Goal: Task Accomplishment & Management: Complete application form

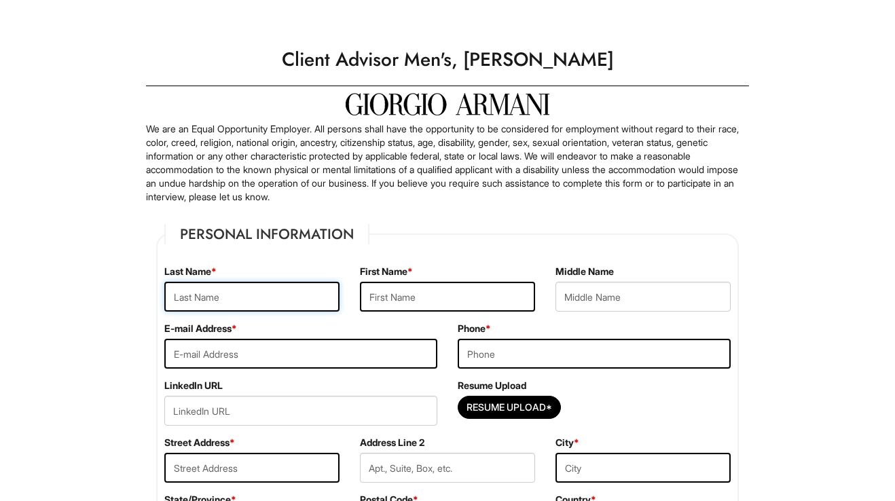
click at [251, 303] on input "text" at bounding box center [251, 297] width 175 height 30
type input "Hemmings"
type input "Trey"
type input "trey.hemmings@gmail.com"
type input "6467994668"
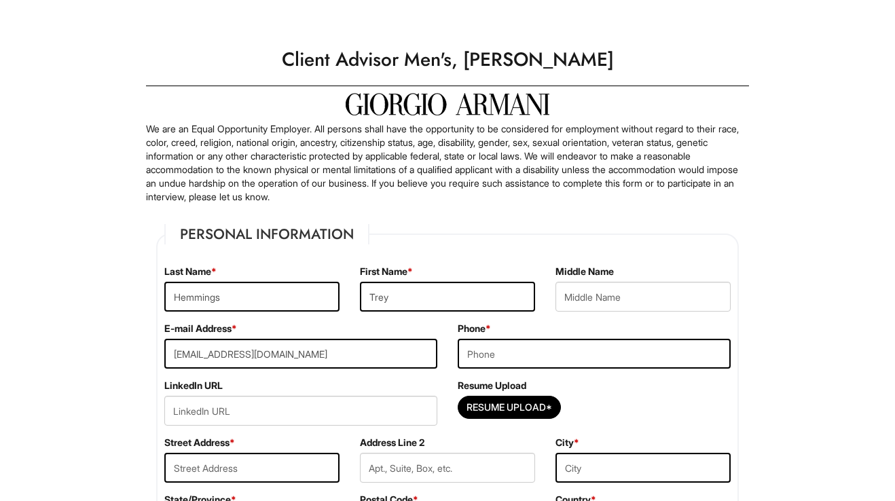
type input "36 Ditmars Street"
type input "Brooklyn"
select select "NY"
type input "11221"
select select "United States of America"
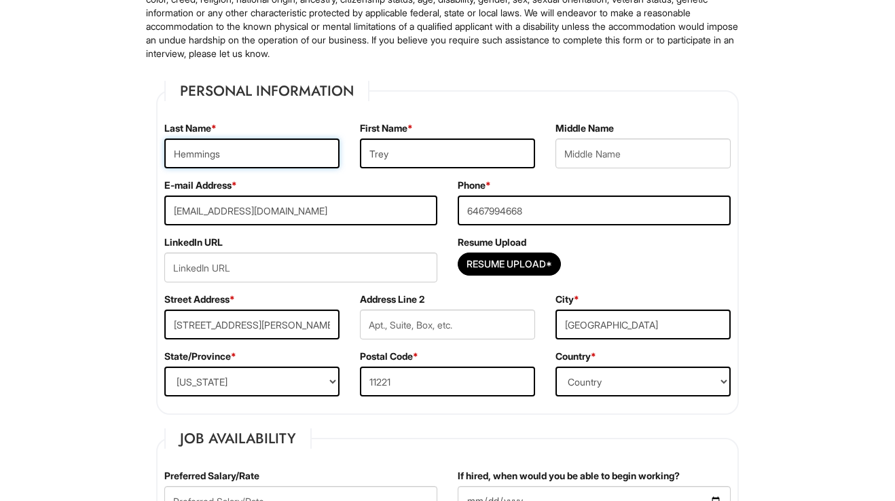
scroll to position [144, 0]
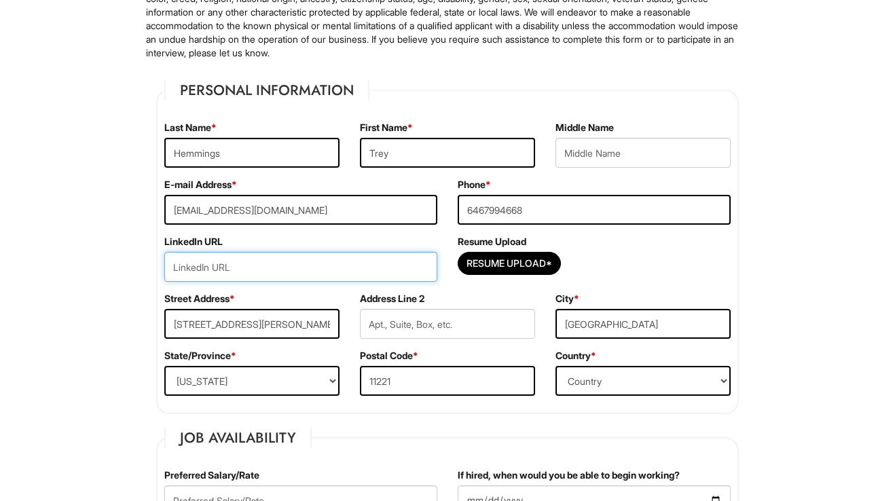
click at [386, 266] on input "url" at bounding box center [300, 267] width 273 height 30
type input "w"
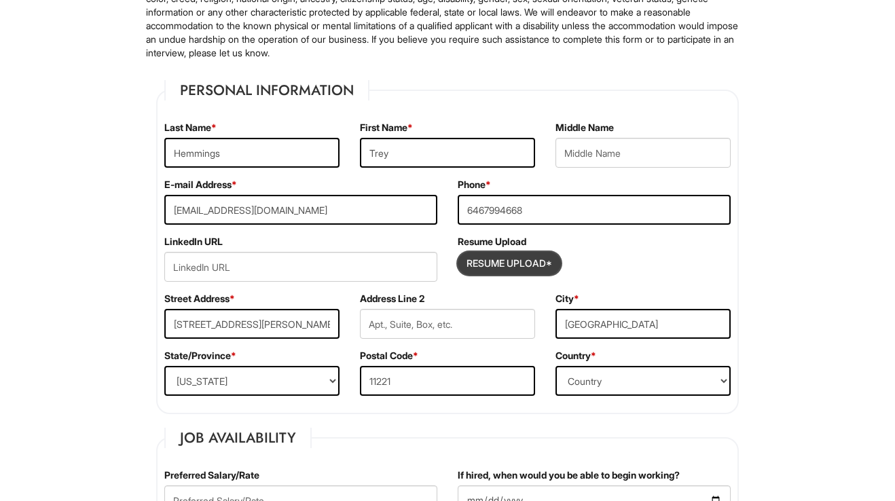
click at [483, 260] on input "Resume Upload*" at bounding box center [510, 264] width 102 height 22
type input "C:\fakepath\Trey_Hemmings_Service_Resume.pdf"
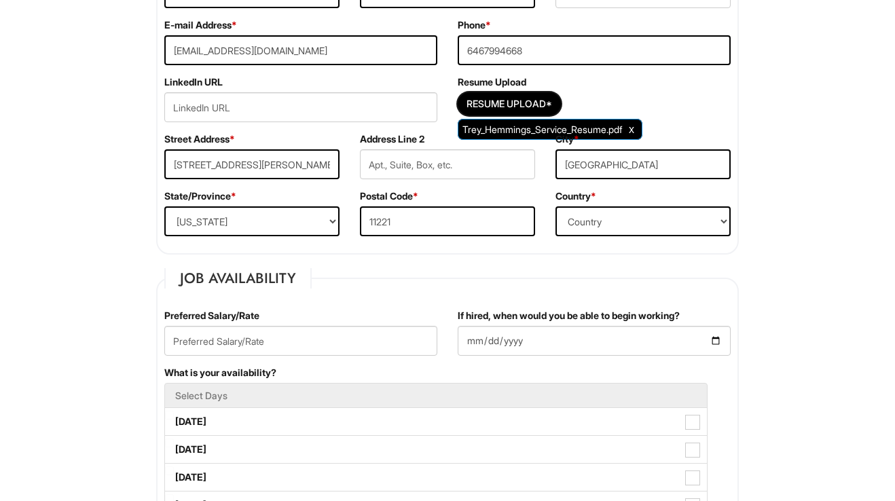
scroll to position [315, 0]
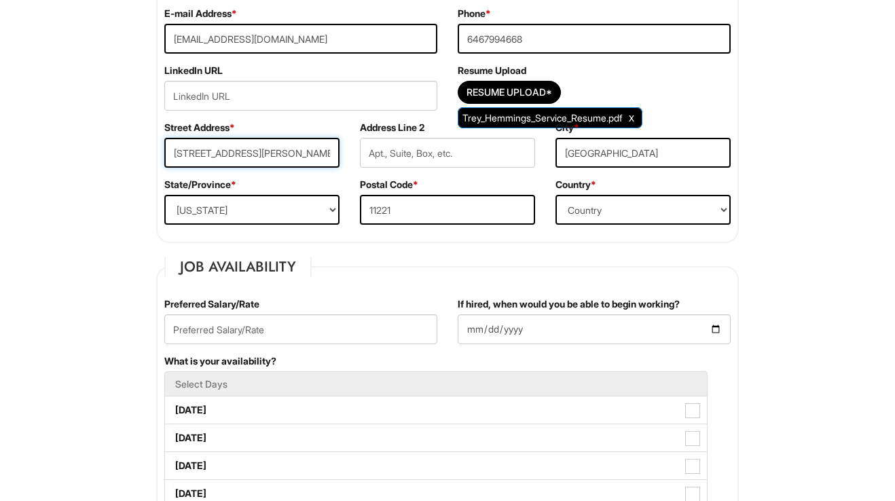
drag, startPoint x: 289, startPoint y: 153, endPoint x: 139, endPoint y: 140, distance: 151.4
type input "161 Eckford St"
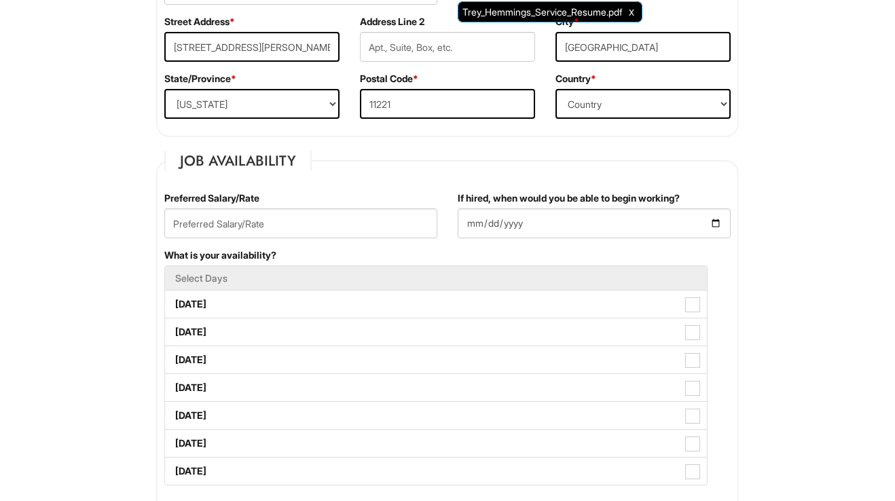
scroll to position [423, 0]
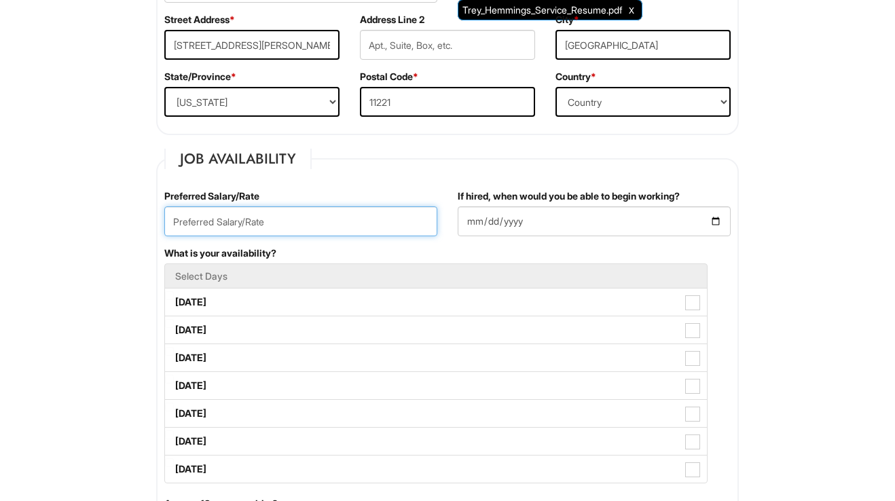
click at [338, 224] on input "text" at bounding box center [300, 222] width 273 height 30
click at [186, 224] on input "25 hr" at bounding box center [300, 222] width 273 height 30
type input "25/hr"
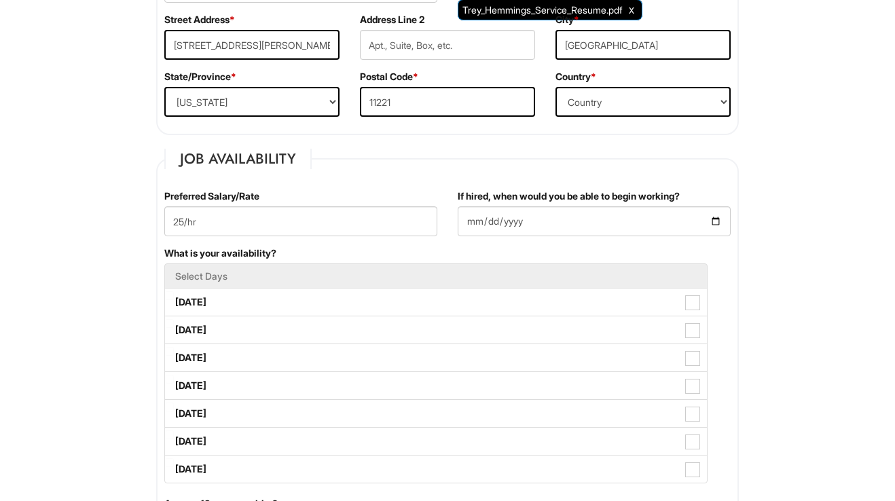
click at [517, 251] on div "What is your availability? Select Days Monday Tuesday Wednesday Thursday Friday…" at bounding box center [447, 372] width 587 height 251
click at [715, 217] on input "If hired, when would you be able to begin working?" at bounding box center [594, 222] width 273 height 30
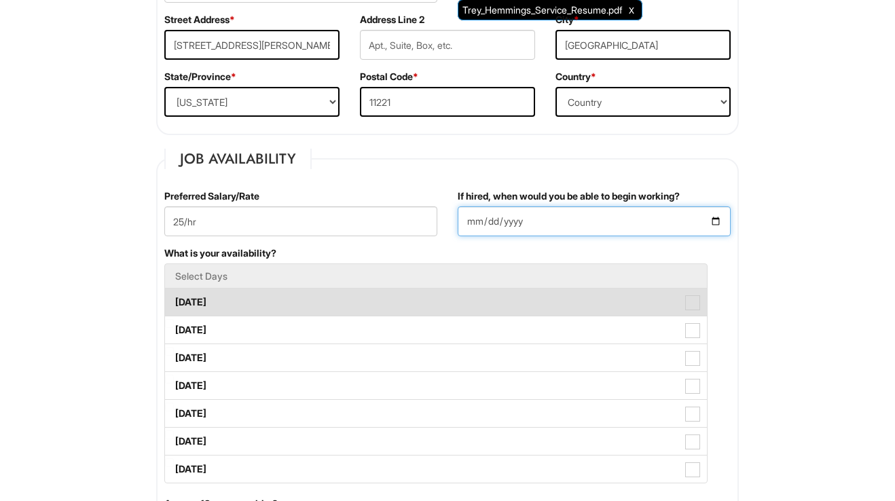
type input "2025-09-06"
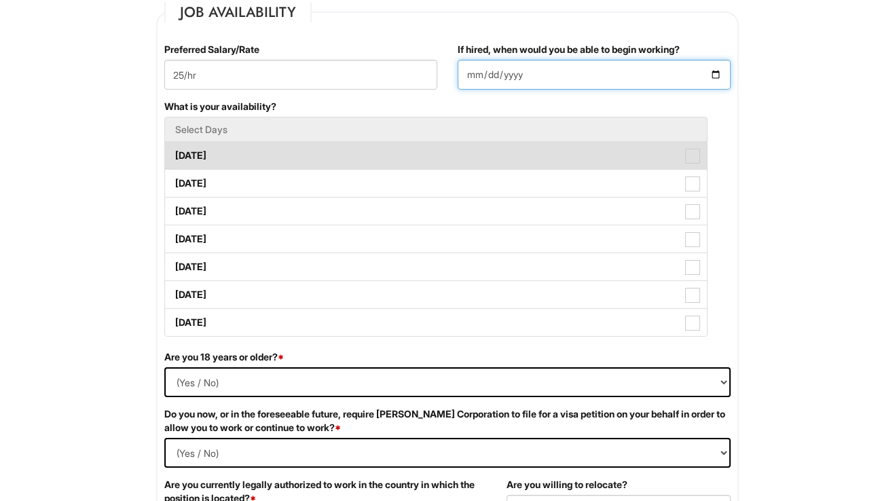
scroll to position [571, 0]
click at [693, 156] on span at bounding box center [692, 155] width 15 height 15
click at [174, 153] on Available_Monday "Monday" at bounding box center [169, 148] width 9 height 9
checkbox Available_Monday "true"
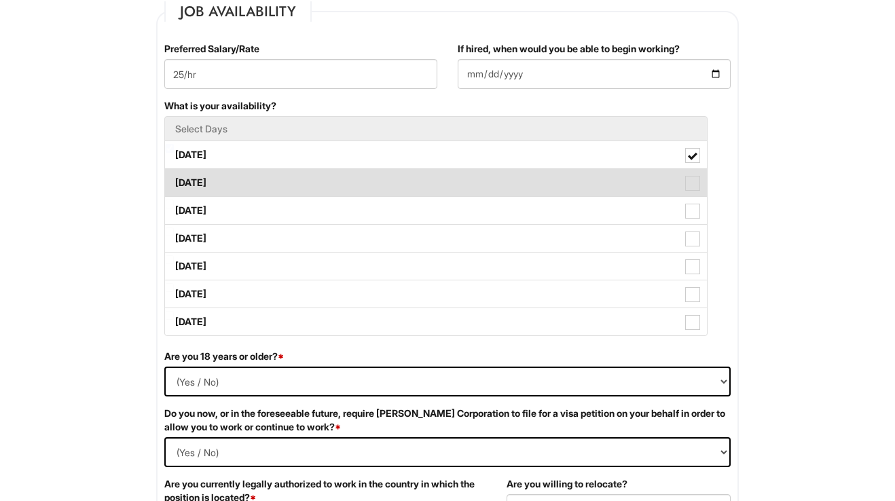
click at [693, 182] on span at bounding box center [692, 183] width 15 height 15
click at [174, 181] on Available_Tuesday "Tuesday" at bounding box center [169, 176] width 9 height 9
checkbox Available_Tuesday "true"
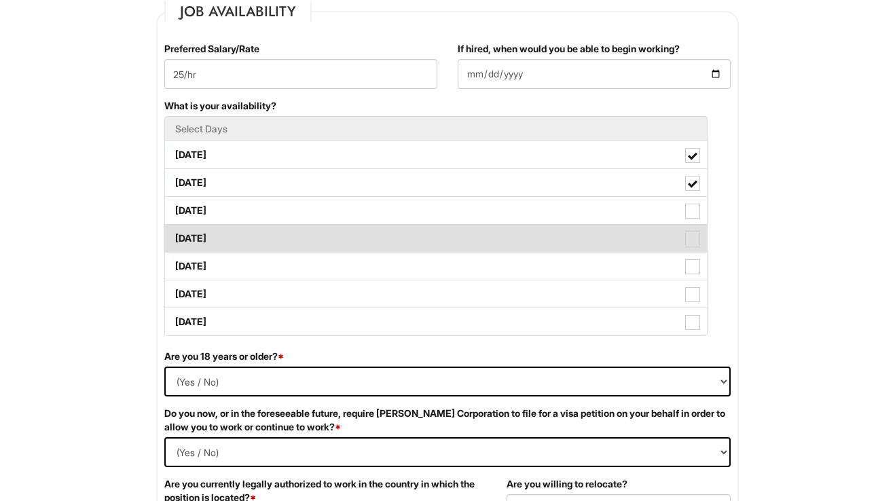
click at [693, 226] on label "Thursday" at bounding box center [436, 238] width 542 height 27
click at [174, 228] on Available_Thursday "Thursday" at bounding box center [169, 232] width 9 height 9
checkbox Available_Thursday "true"
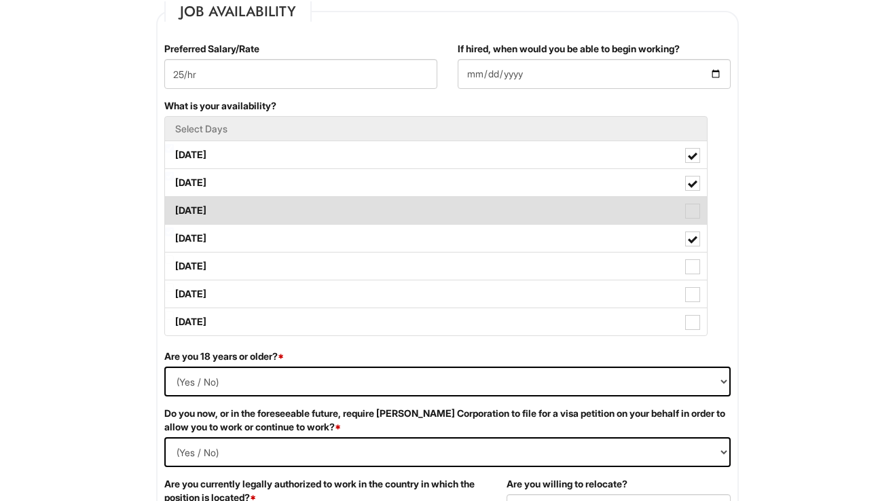
click at [692, 207] on span at bounding box center [692, 211] width 15 height 15
click at [174, 207] on Available_Wednesday "Wednesday" at bounding box center [169, 204] width 9 height 9
checkbox Available_Wednesday "true"
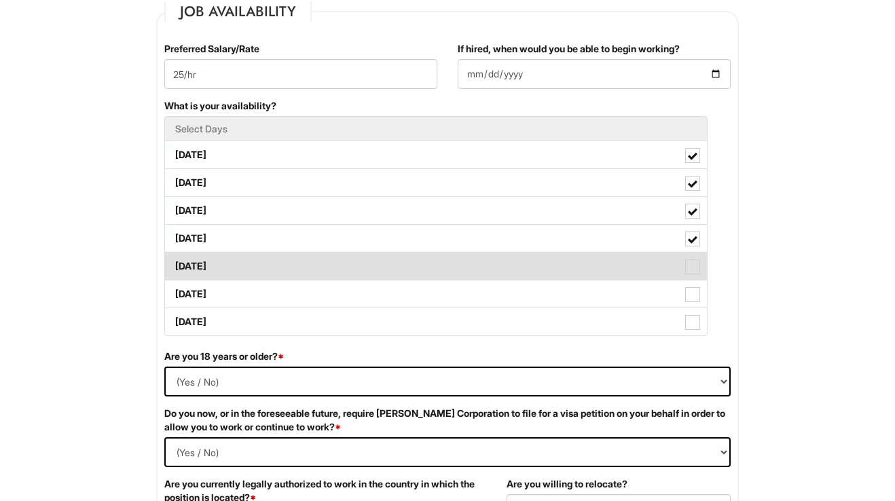
click at [693, 270] on span at bounding box center [692, 267] width 15 height 15
click at [174, 264] on Available_Friday "Friday" at bounding box center [169, 259] width 9 height 9
checkbox Available_Friday "true"
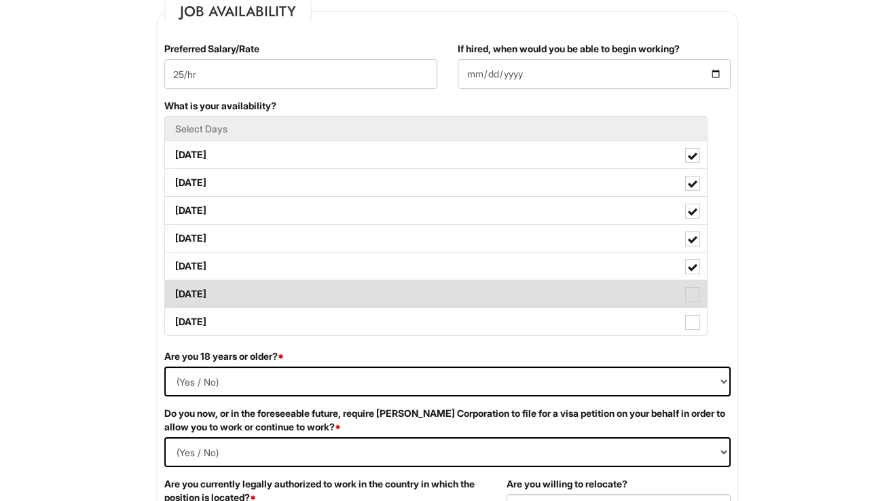
click at [693, 296] on span at bounding box center [692, 294] width 15 height 15
click at [174, 292] on Available_Saturday "Saturday" at bounding box center [169, 287] width 9 height 9
checkbox Available_Saturday "true"
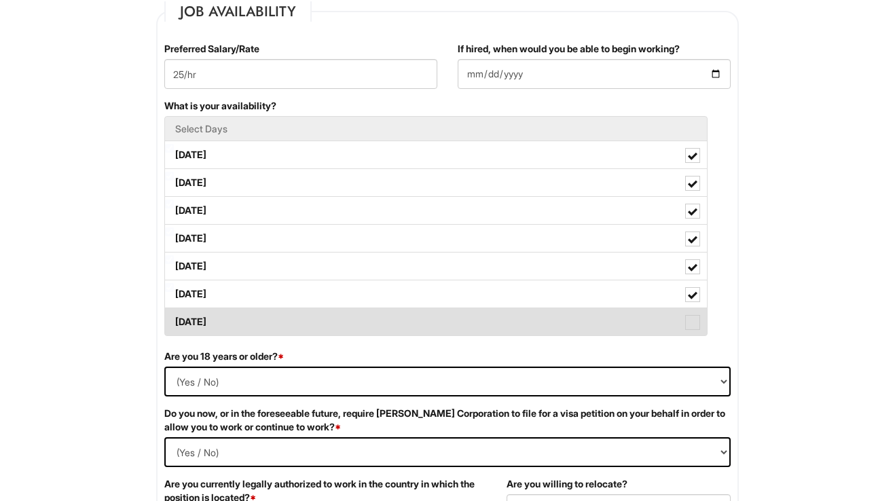
click at [693, 321] on span at bounding box center [692, 322] width 15 height 15
click at [174, 320] on Available_Sunday "Sunday" at bounding box center [169, 315] width 9 height 9
checkbox Available_Sunday "true"
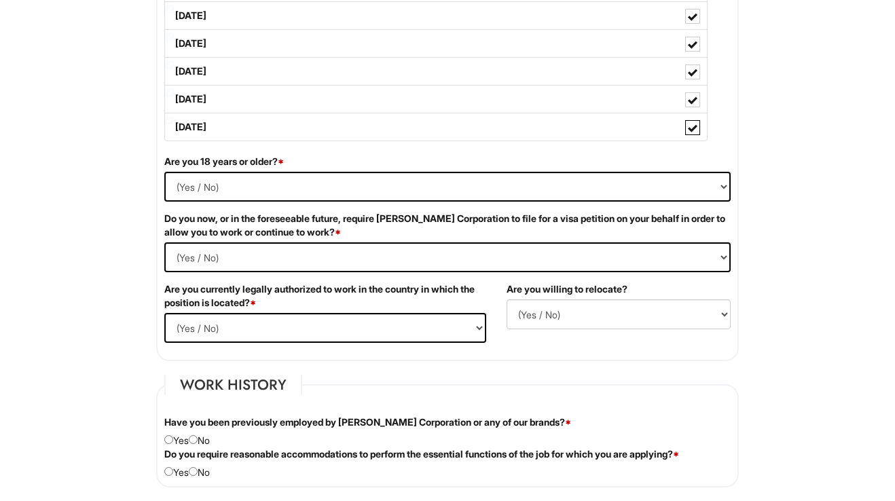
scroll to position [766, 0]
click at [181, 183] on select "(Yes / No) Yes No" at bounding box center [447, 186] width 567 height 30
select select "Yes"
click at [164, 171] on select "(Yes / No) Yes No" at bounding box center [447, 186] width 567 height 30
click at [195, 255] on Required "(Yes / No) Yes No" at bounding box center [447, 257] width 567 height 30
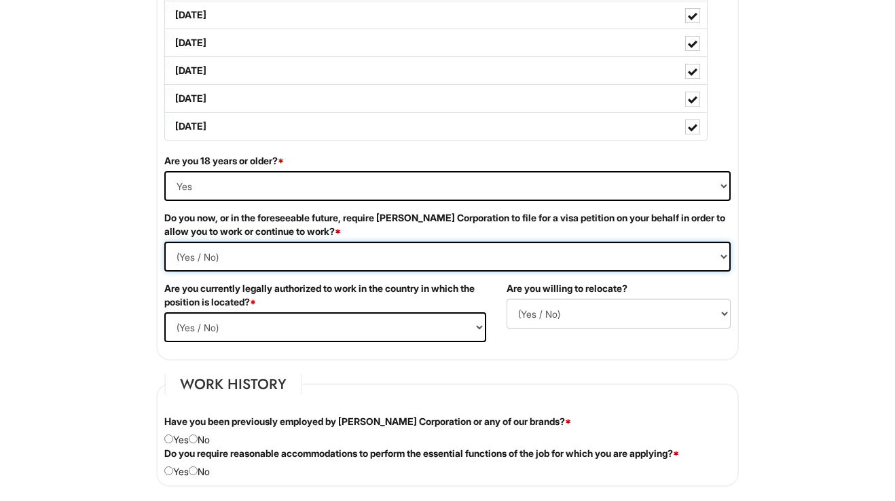
select Required "No"
click at [164, 242] on Required "(Yes / No) Yes No" at bounding box center [447, 257] width 567 height 30
click at [262, 291] on label "Are you currently legally authorized to work in the country in which the positi…" at bounding box center [325, 295] width 322 height 27
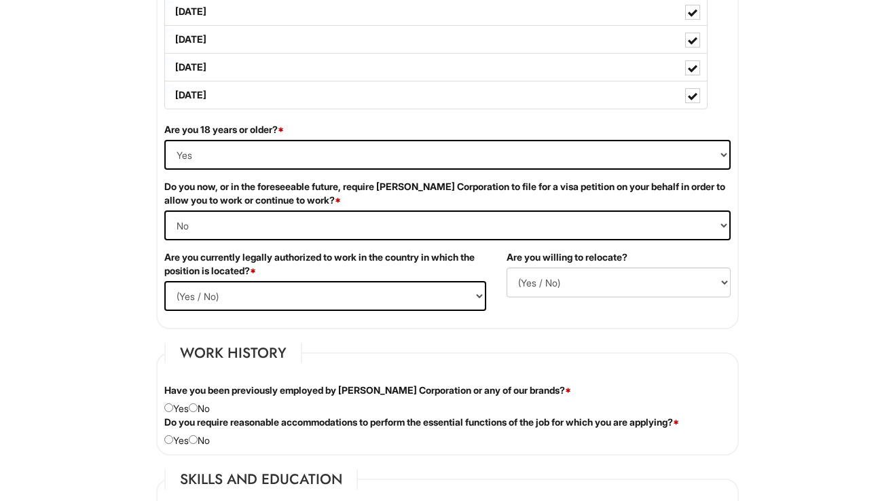
scroll to position [810, 0]
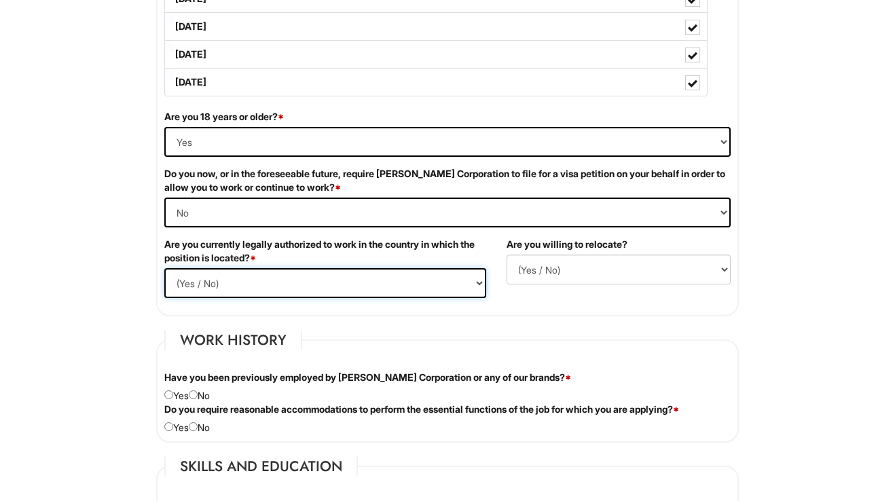
click at [265, 282] on select "(Yes / No) Yes No" at bounding box center [325, 283] width 322 height 30
select select "Yes"
click at [164, 268] on select "(Yes / No) Yes No" at bounding box center [325, 283] width 322 height 30
click at [577, 246] on label "Are you willing to relocate?" at bounding box center [567, 245] width 121 height 14
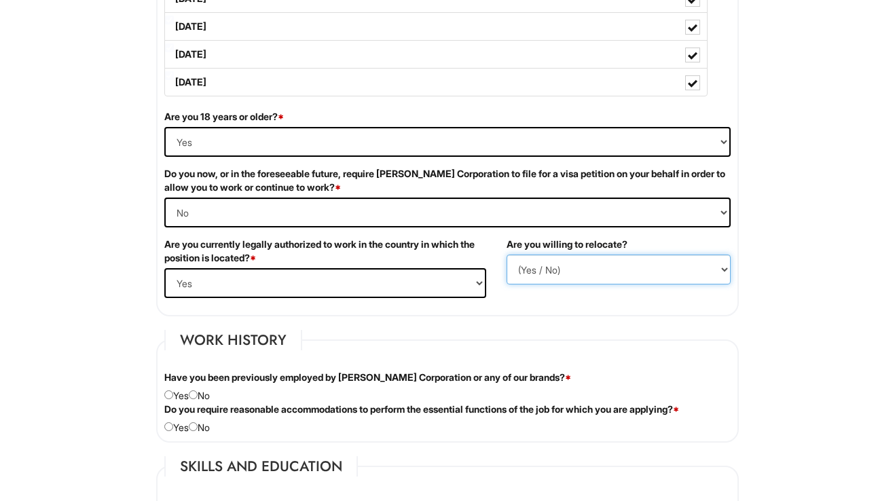
click at [577, 263] on select "(Yes / No) No Yes" at bounding box center [619, 270] width 224 height 30
select select "Y"
click at [507, 255] on select "(Yes / No) No Yes" at bounding box center [619, 270] width 224 height 30
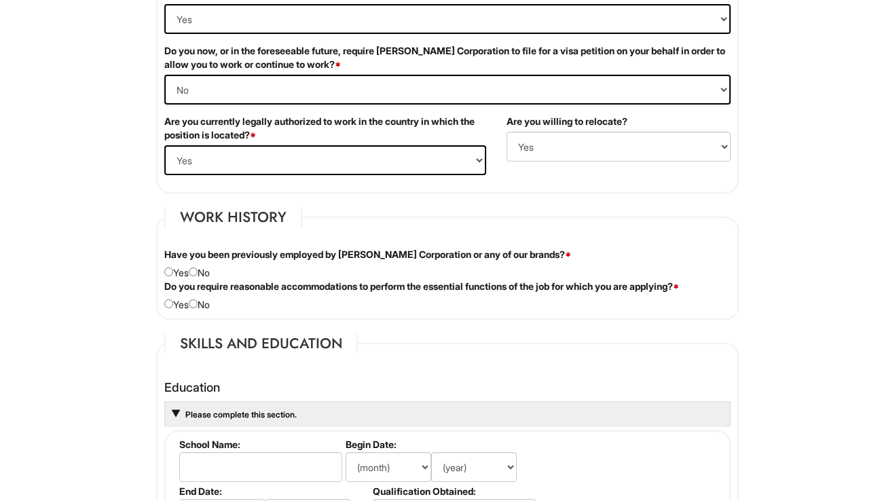
scroll to position [934, 0]
click at [196, 272] on input "radio" at bounding box center [193, 271] width 9 height 9
radio input "true"
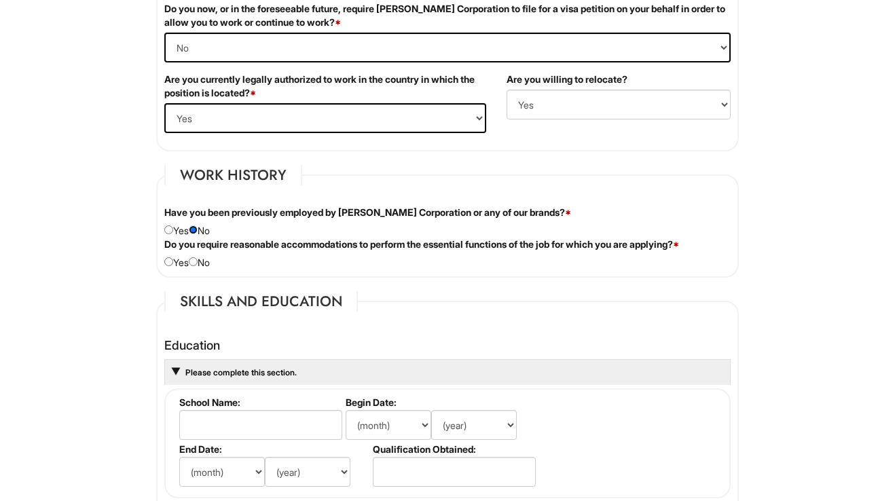
scroll to position [977, 0]
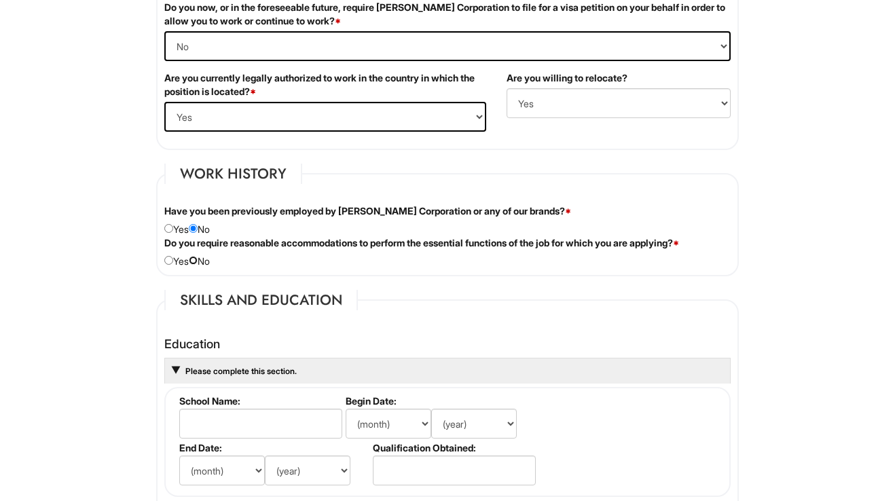
click at [198, 262] on input "radio" at bounding box center [193, 260] width 9 height 9
radio input "true"
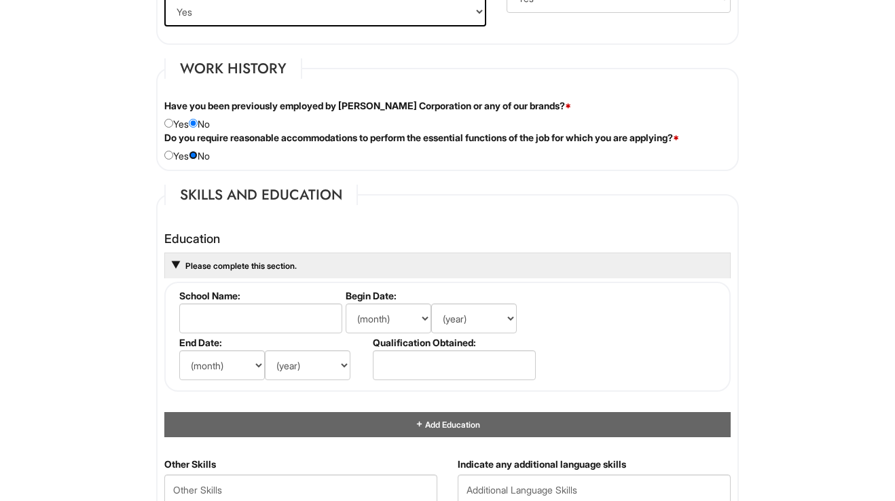
scroll to position [1083, 0]
click at [170, 154] on input "radio" at bounding box center [168, 154] width 9 height 9
radio input "true"
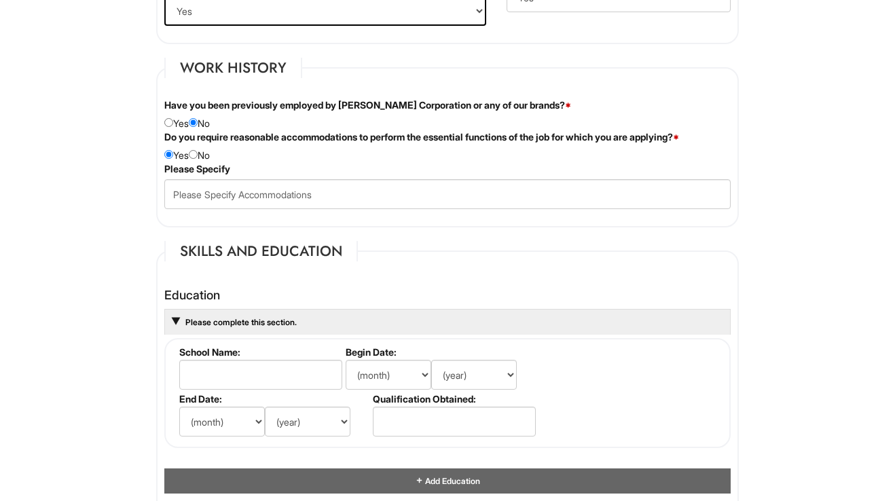
click at [197, 159] on div "Do you require reasonable accommodations to perform the essential functions of …" at bounding box center [447, 146] width 587 height 32
click at [198, 157] on input "radio" at bounding box center [193, 154] width 9 height 9
radio input "true"
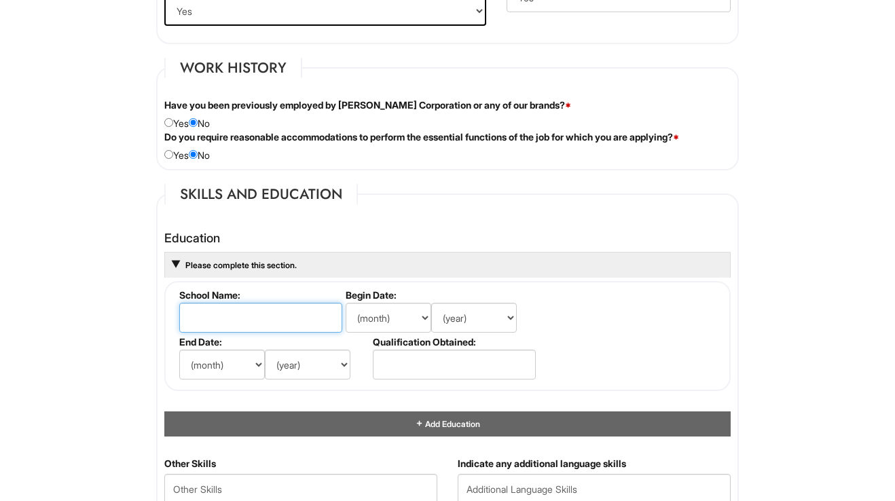
click at [231, 322] on input "text" at bounding box center [260, 318] width 163 height 30
type input "Fashion Institute of Technology"
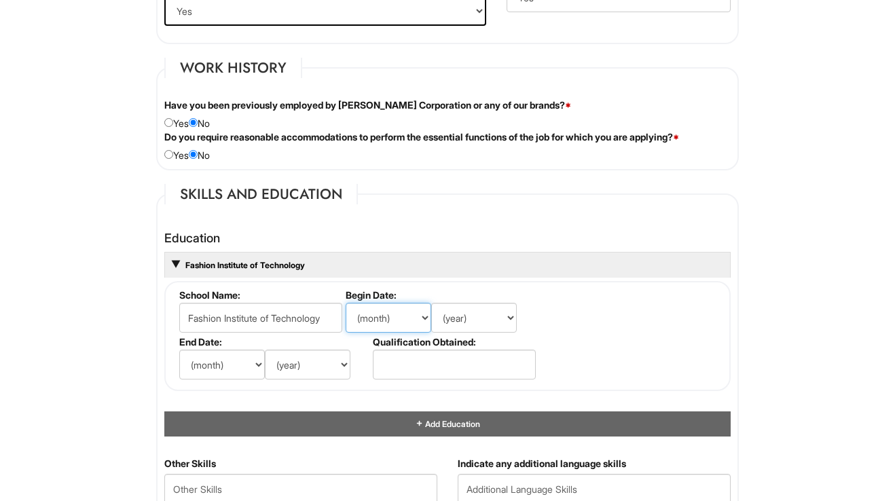
click at [388, 315] on select "(month) Jan Feb Mar Apr May Jun Jul Aug Sep Oct Nov Dec" at bounding box center [389, 318] width 86 height 30
select select "9"
click at [346, 303] on select "(month) Jan Feb Mar Apr May Jun Jul Aug Sep Oct Nov Dec" at bounding box center [389, 318] width 86 height 30
click at [486, 319] on select "(year) 2029 2028 2027 2026 2025 2024 2023 2022 2021 2020 2019 2018 2017 2016 20…" at bounding box center [474, 318] width 86 height 30
select select "2019"
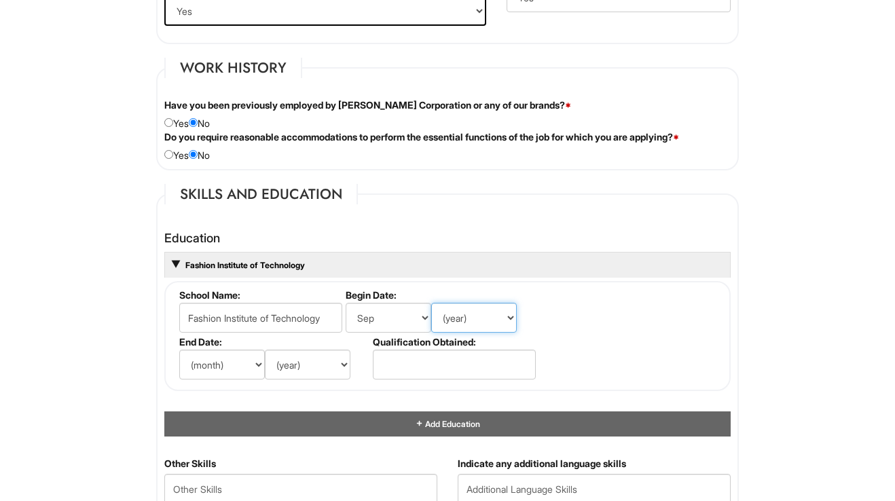
click at [431, 303] on select "(year) 2029 2028 2027 2026 2025 2024 2023 2022 2021 2020 2019 2018 2017 2016 20…" at bounding box center [474, 318] width 86 height 30
click at [216, 376] on select "(month) Jan Feb Mar Apr May Jun Jul Aug Sep Oct Nov Dec" at bounding box center [222, 365] width 86 height 30
select select "5"
click at [179, 350] on select "(month) Jan Feb Mar Apr May Jun Jul Aug Sep Oct Nov Dec" at bounding box center [222, 365] width 86 height 30
click at [304, 372] on select "(year) 2029 2028 2027 2026 2025 2024 2023 2022 2021 2020 2019 2018 2017 2016 20…" at bounding box center [308, 365] width 86 height 30
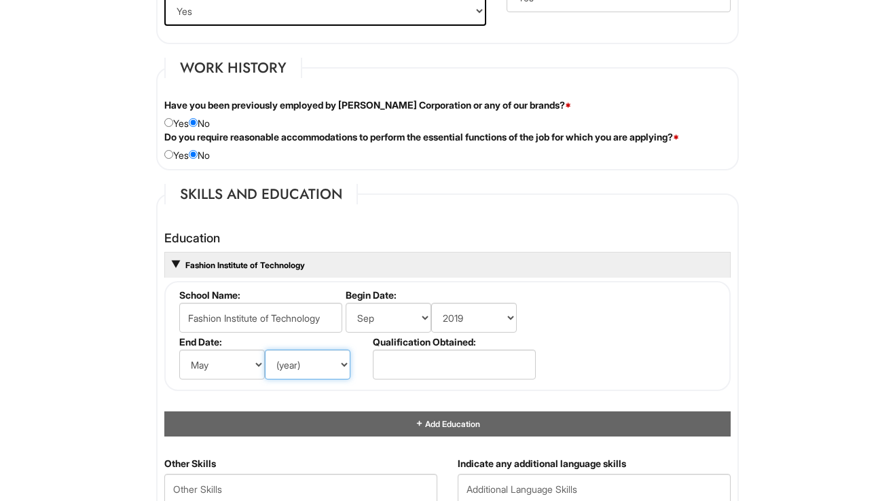
select select "2023"
click at [265, 350] on select "(year) 2029 2028 2027 2026 2025 2024 2023 2022 2021 2020 2019 2018 2017 2016 20…" at bounding box center [308, 365] width 86 height 30
click at [444, 385] on fieldset "School Name: Fashion Institute of Technology Begin Date: (month) Jan Feb Mar Ap…" at bounding box center [447, 336] width 567 height 110
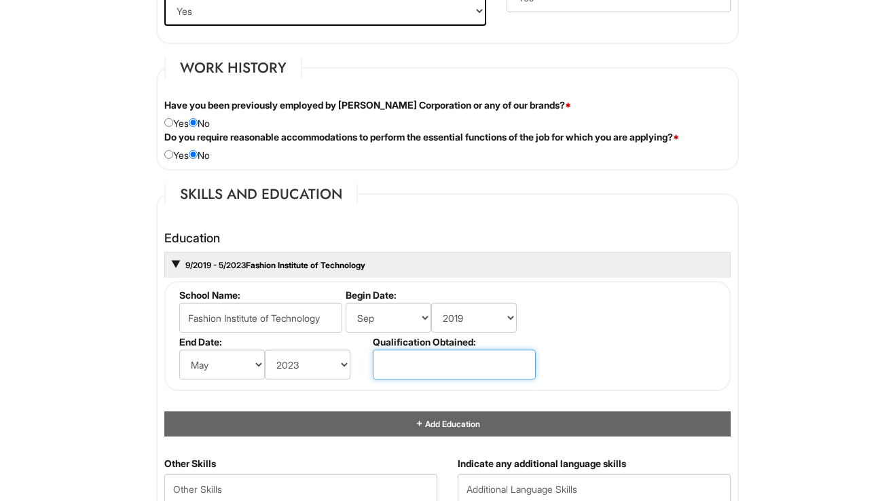
click at [444, 363] on input "text" at bounding box center [454, 365] width 163 height 30
type input "BFA"
click at [700, 328] on fieldset "School Name: Fashion Institute of Technology Begin Date: (month) Jan Feb Mar Ap…" at bounding box center [447, 336] width 567 height 110
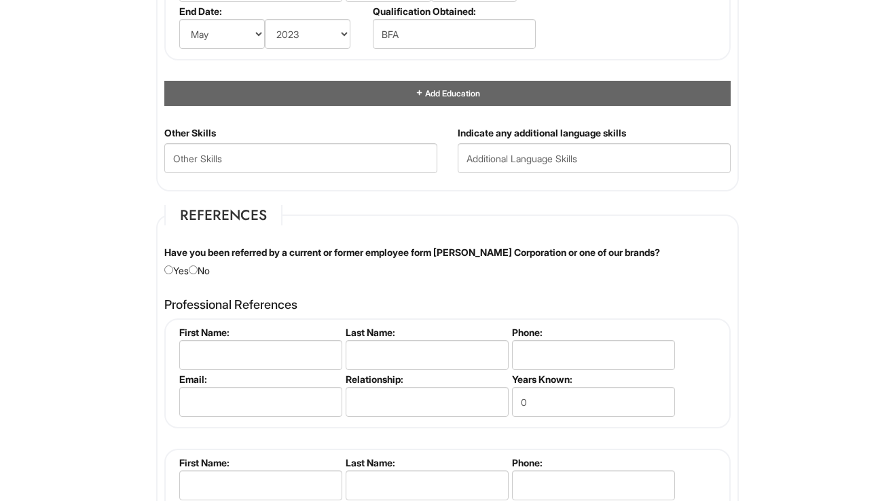
scroll to position [1416, 0]
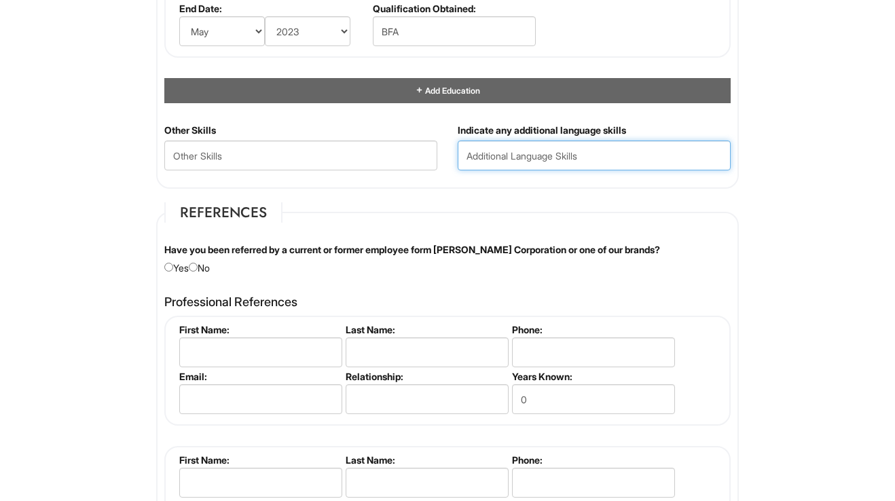
click at [499, 162] on input "text" at bounding box center [594, 156] width 273 height 30
type input "Some Greek, Some Spanish"
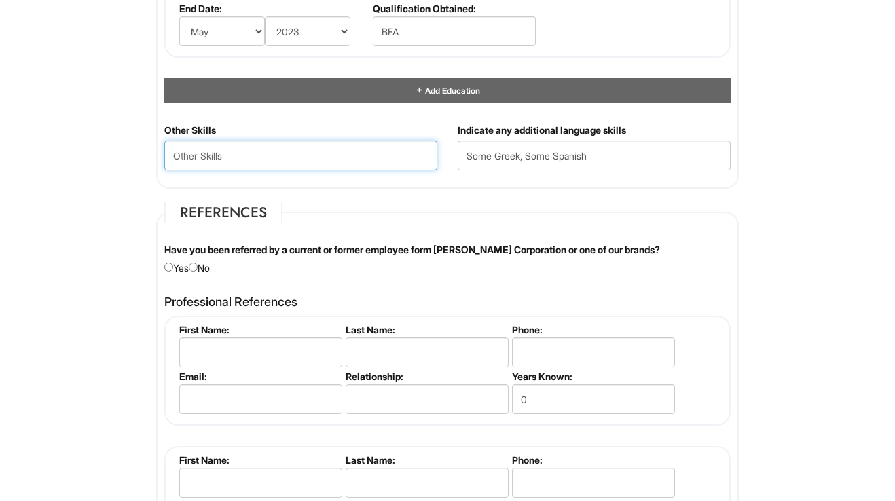
click at [260, 156] on Skills "text" at bounding box center [300, 156] width 273 height 30
click at [278, 156] on Skills "Highly Organized," at bounding box center [300, 156] width 273 height 30
type Skills "Highly Organized, Client Relationships, Fluidity + Adaptability"
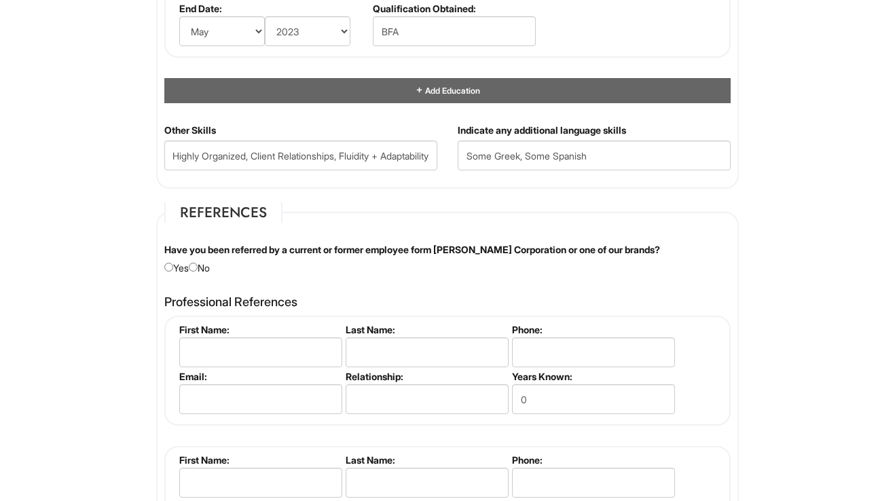
click at [324, 225] on fieldset "References Have you been referred by a current or former employee form Giorgio …" at bounding box center [447, 393] width 583 height 382
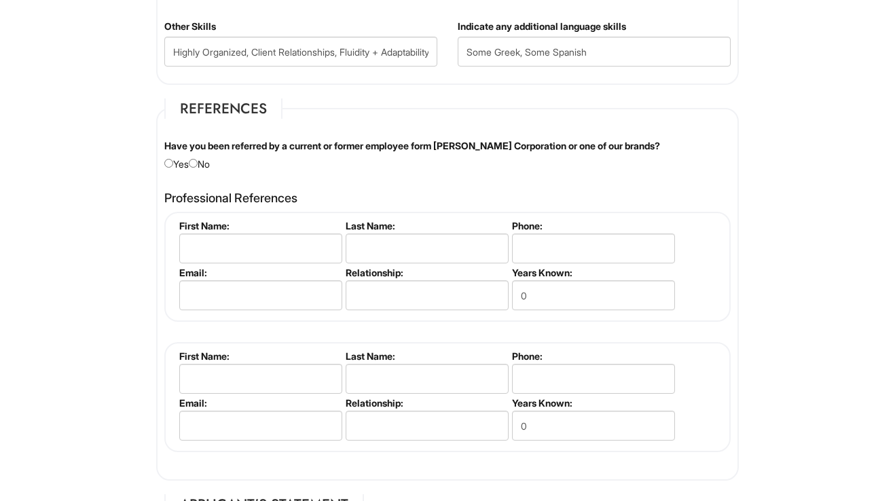
scroll to position [1525, 0]
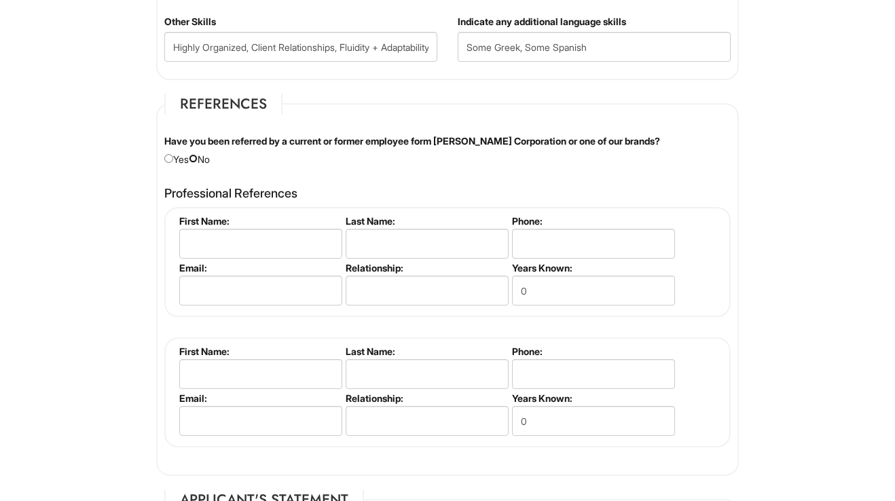
click at [198, 158] on input "radio" at bounding box center [193, 158] width 9 height 9
radio input "true"
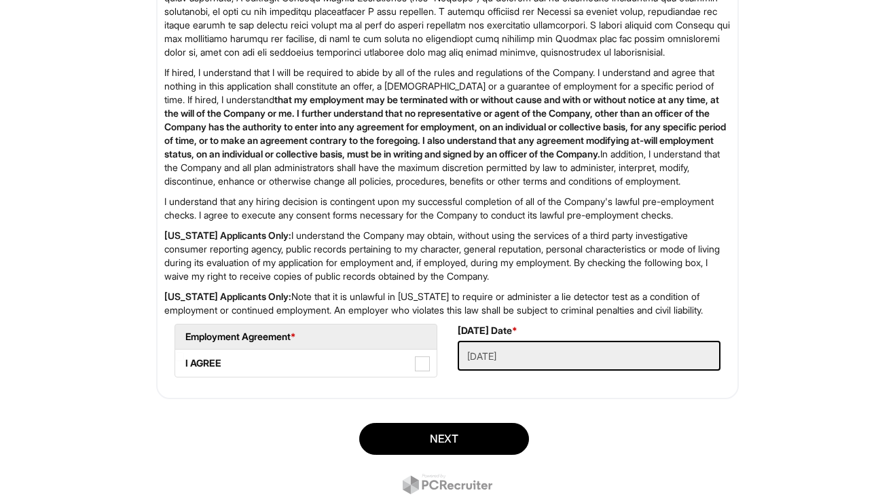
scroll to position [2206, 0]
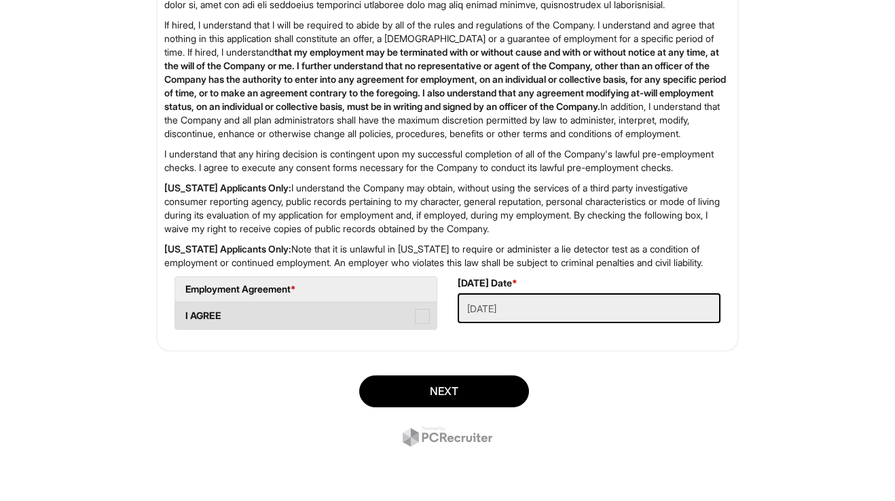
click at [418, 316] on span at bounding box center [422, 316] width 15 height 15
click at [184, 314] on AGREE "I AGREE" at bounding box center [179, 309] width 9 height 9
checkbox AGREE "true"
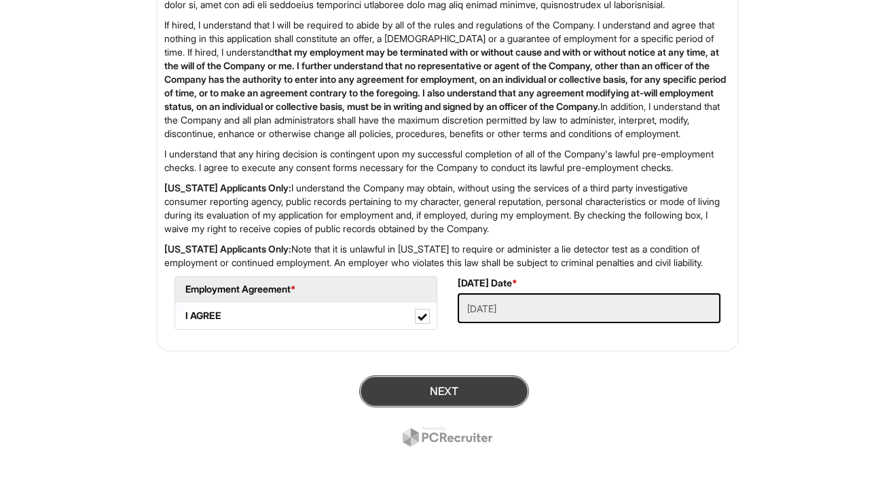
click at [441, 386] on button "Next" at bounding box center [444, 392] width 170 height 32
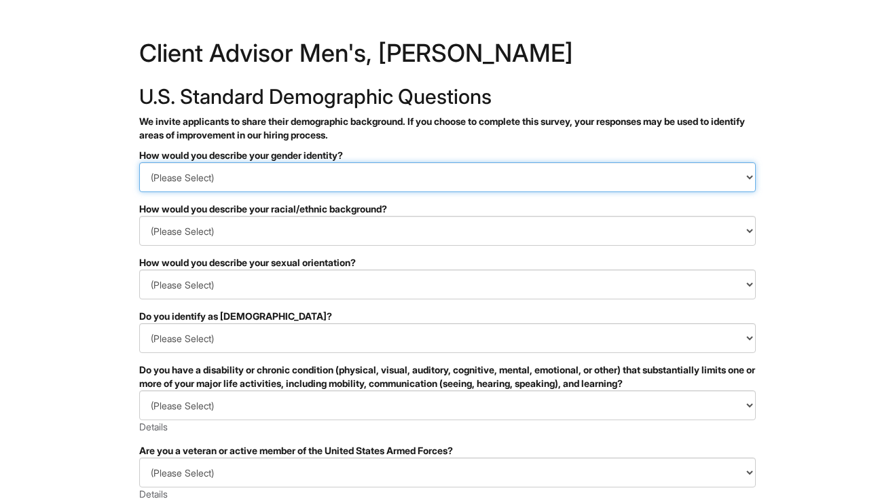
click at [288, 179] on select "(Please Select) Man Woman [DEMOGRAPHIC_DATA] I prefer to self-describe I don't …" at bounding box center [447, 177] width 617 height 30
select select "Man"
click at [139, 162] on select "(Please Select) Man Woman [DEMOGRAPHIC_DATA] I prefer to self-describe I don't …" at bounding box center [447, 177] width 617 height 30
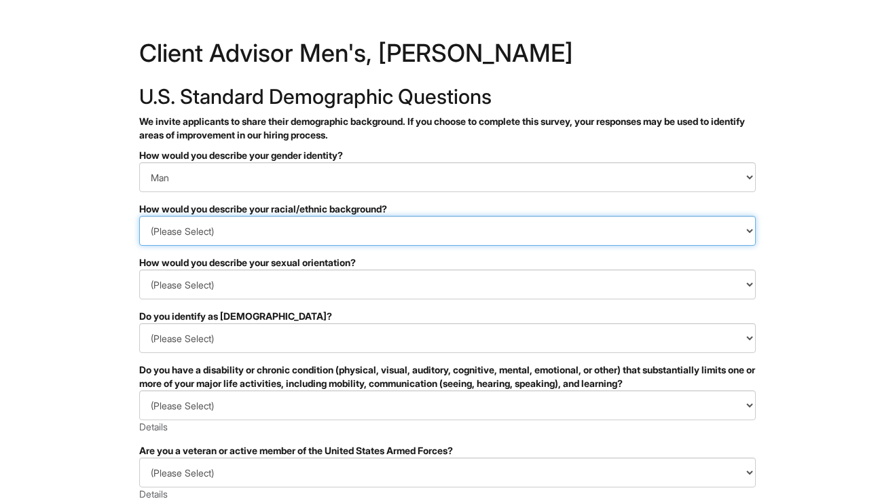
click at [295, 229] on select "(Please Select) [DEMOGRAPHIC_DATA] or of [DEMOGRAPHIC_DATA] descent [DEMOGRAPHI…" at bounding box center [447, 231] width 617 height 30
select select "I prefer to self-describe"
click at [139, 216] on select "(Please Select) [DEMOGRAPHIC_DATA] or of [DEMOGRAPHIC_DATA] descent [DEMOGRAPHI…" at bounding box center [447, 231] width 617 height 30
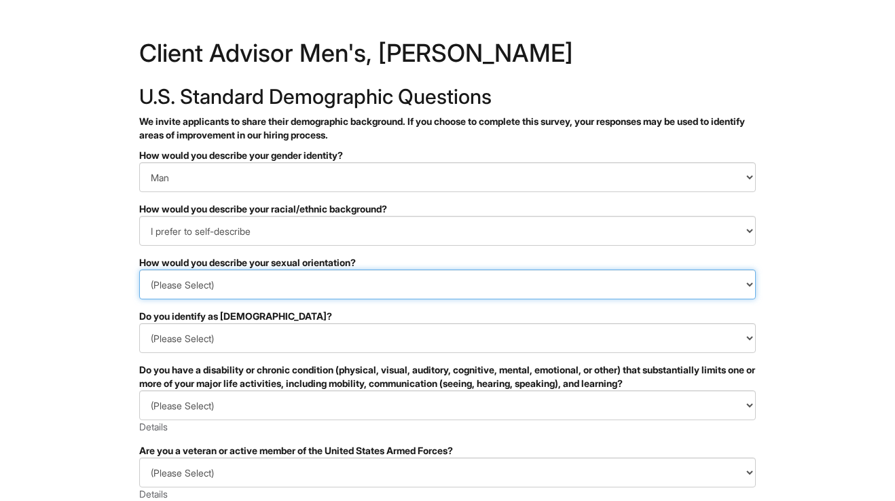
click at [270, 285] on select "(Please Select) [DEMOGRAPHIC_DATA] [DEMOGRAPHIC_DATA] and/or [DEMOGRAPHIC_DATA]…" at bounding box center [447, 285] width 617 height 30
select select "[DEMOGRAPHIC_DATA]"
click at [139, 270] on select "(Please Select) [DEMOGRAPHIC_DATA] [DEMOGRAPHIC_DATA] and/or [DEMOGRAPHIC_DATA]…" at bounding box center [447, 285] width 617 height 30
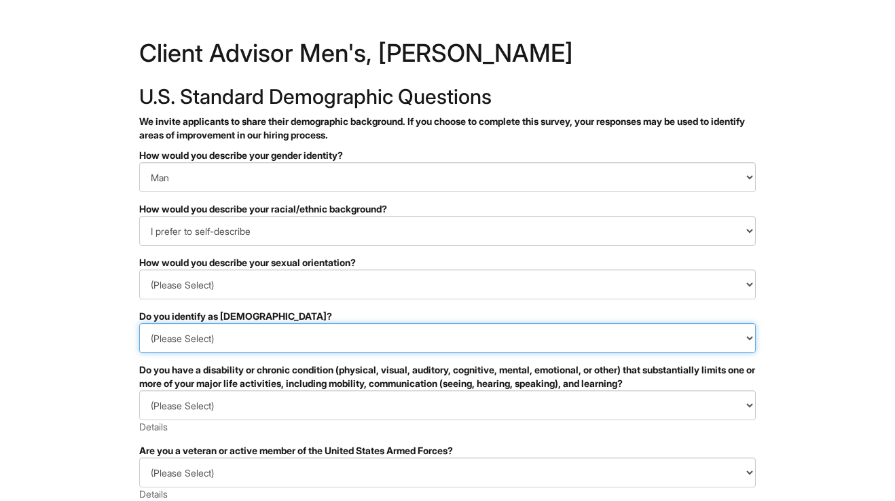
click at [260, 339] on select "(Please Select) Yes No I prefer to self-describe I don't wish to answer" at bounding box center [447, 338] width 617 height 30
select select "No"
click at [139, 323] on select "(Please Select) Yes No I prefer to self-describe I don't wish to answer" at bounding box center [447, 338] width 617 height 30
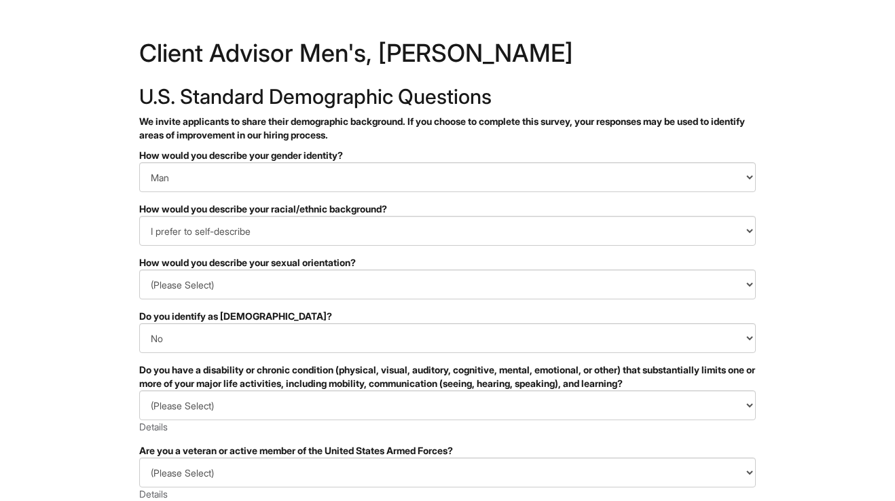
click at [244, 374] on div "Do you have a disability or chronic condition (physical, visual, auditory, cogn…" at bounding box center [447, 376] width 617 height 27
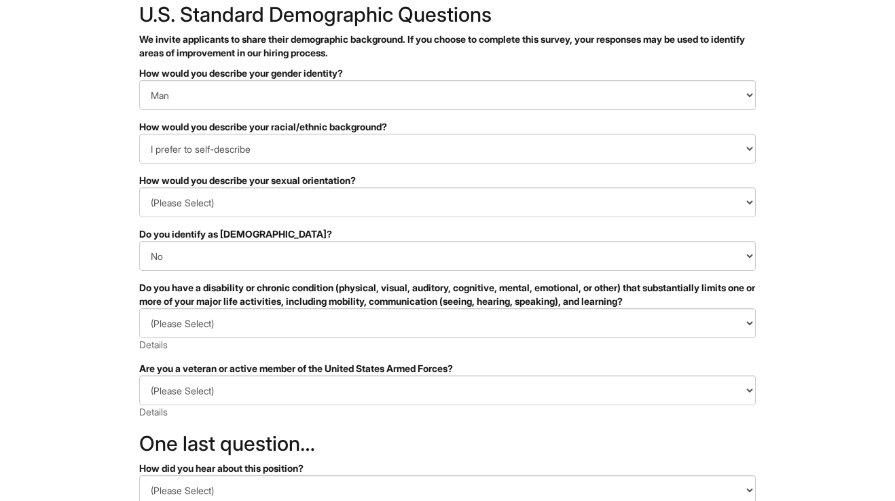
scroll to position [79, 0]
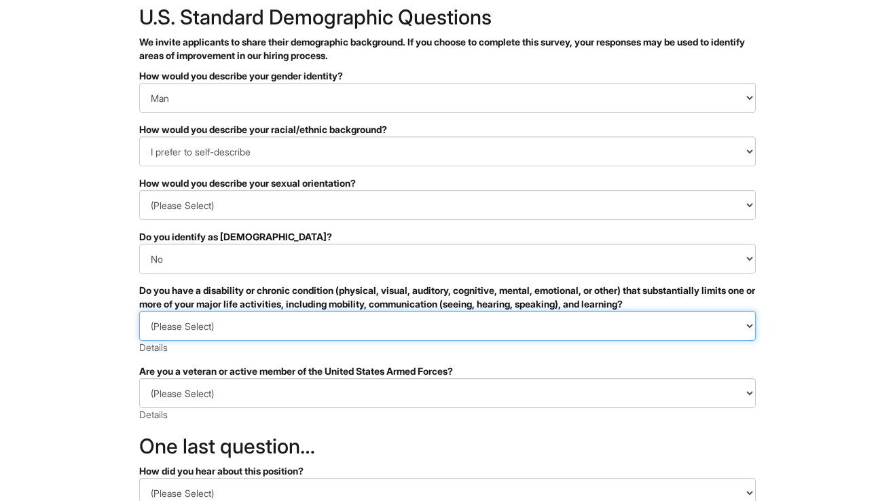
click at [255, 338] on select "(Please Select) YES, I HAVE A DISABILITY (or previously had a disability) NO, I…" at bounding box center [447, 326] width 617 height 30
select select "NO, I DON'T HAVE A DISABILITY"
click at [139, 311] on select "(Please Select) YES, I HAVE A DISABILITY (or previously had a disability) NO, I…" at bounding box center [447, 326] width 617 height 30
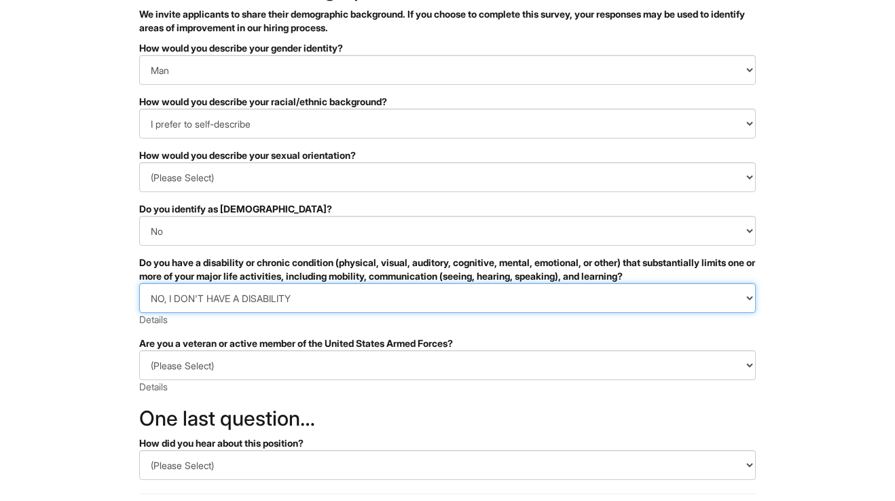
scroll to position [108, 0]
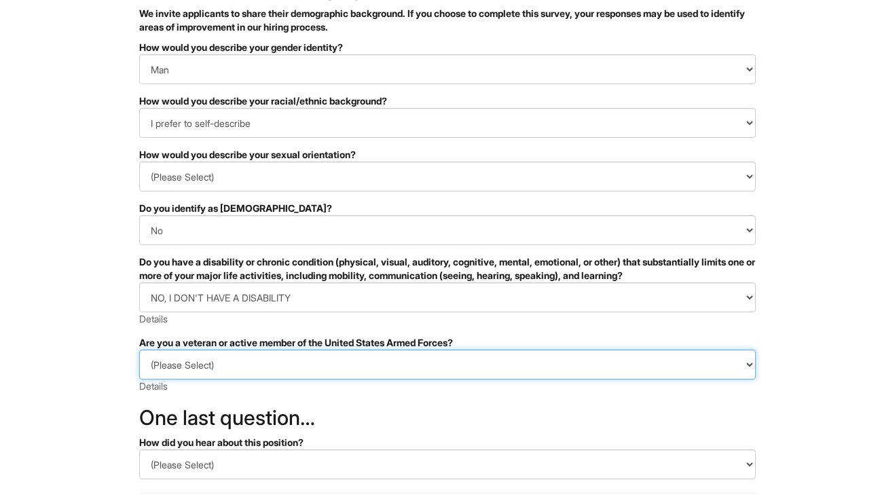
click at [251, 370] on select "(Please Select) I IDENTIFY AS ONE OR MORE OF THE CLASSIFICATIONS OF PROTECTED V…" at bounding box center [447, 365] width 617 height 30
select select "I AM NOT A PROTECTED VETERAN"
click at [139, 350] on select "(Please Select) I IDENTIFY AS ONE OR MORE OF THE CLASSIFICATIONS OF PROTECTED V…" at bounding box center [447, 365] width 617 height 30
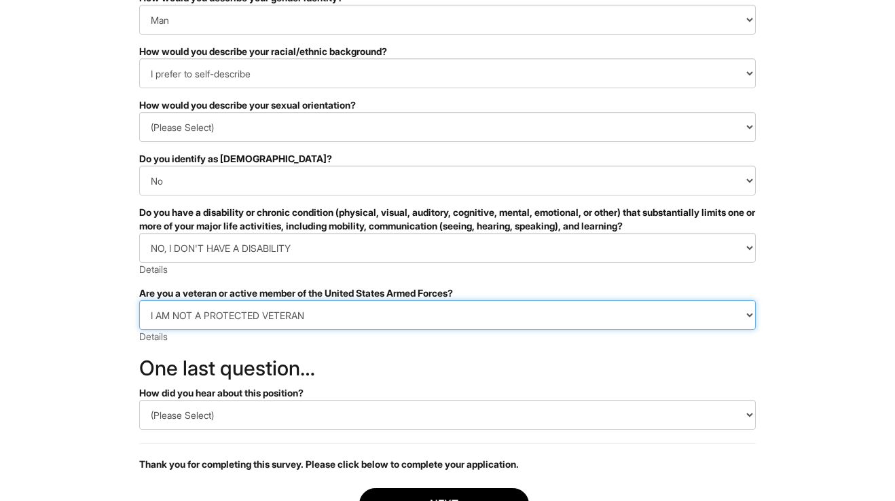
scroll to position [175, 0]
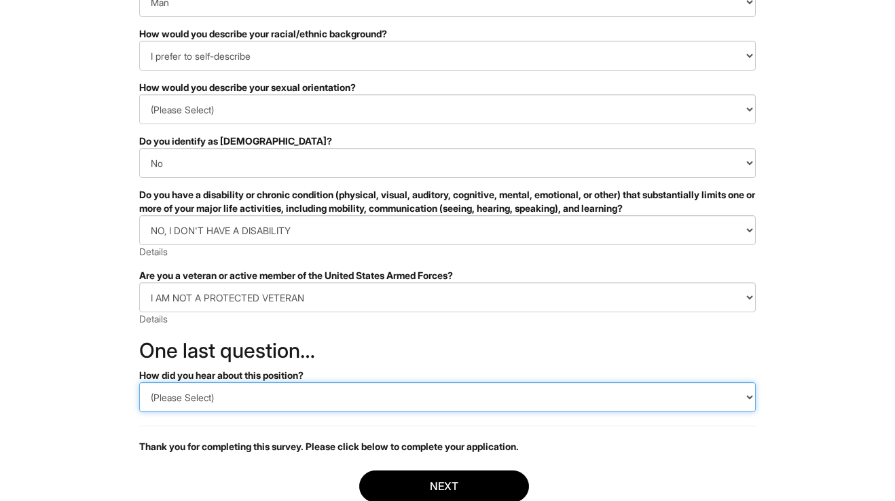
click at [257, 408] on select "(Please Select) CareerBuilder Indeed LinkedIn Monster Referral Other" at bounding box center [447, 397] width 617 height 30
select select "LinkedIn"
click at [139, 382] on select "(Please Select) CareerBuilder Indeed LinkedIn Monster Referral Other" at bounding box center [447, 397] width 617 height 30
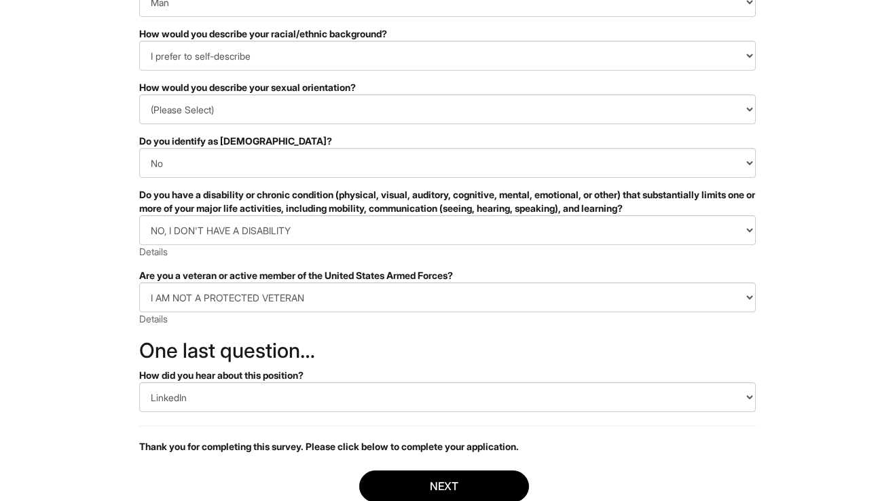
click at [321, 435] on div "Thank you for completing this survey. Please click below to complete your appli…" at bounding box center [447, 440] width 617 height 28
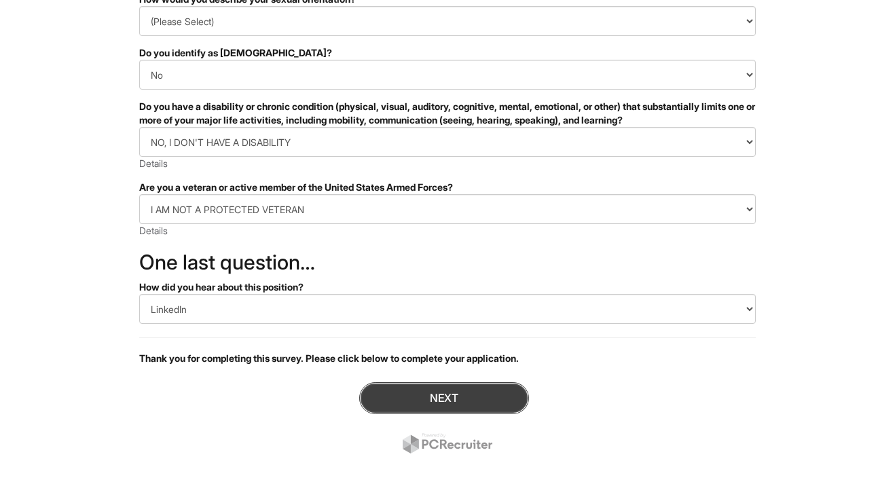
click at [395, 393] on button "Next" at bounding box center [444, 398] width 170 height 32
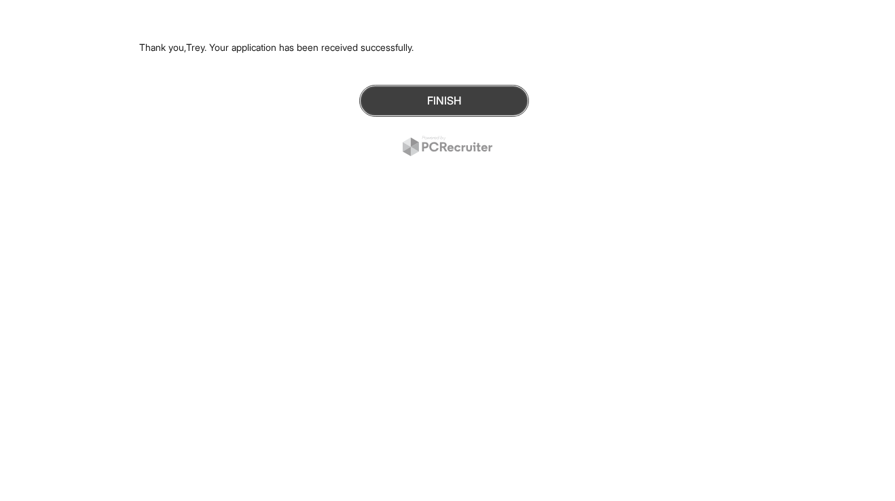
click at [452, 105] on button "Finish" at bounding box center [444, 101] width 170 height 32
